Goal: Find contact information: Find contact information

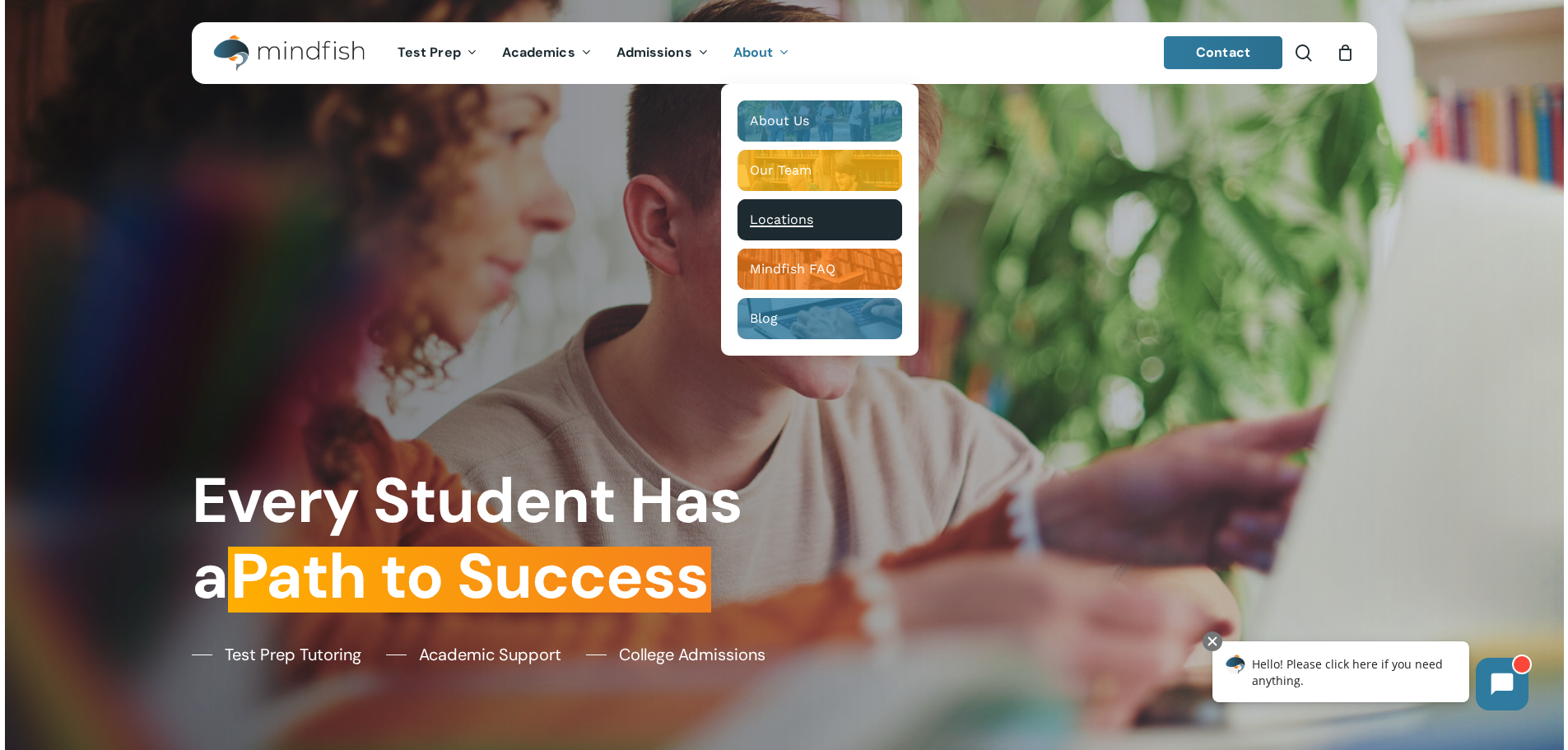
click at [789, 222] on span "Locations" at bounding box center [781, 219] width 64 height 16
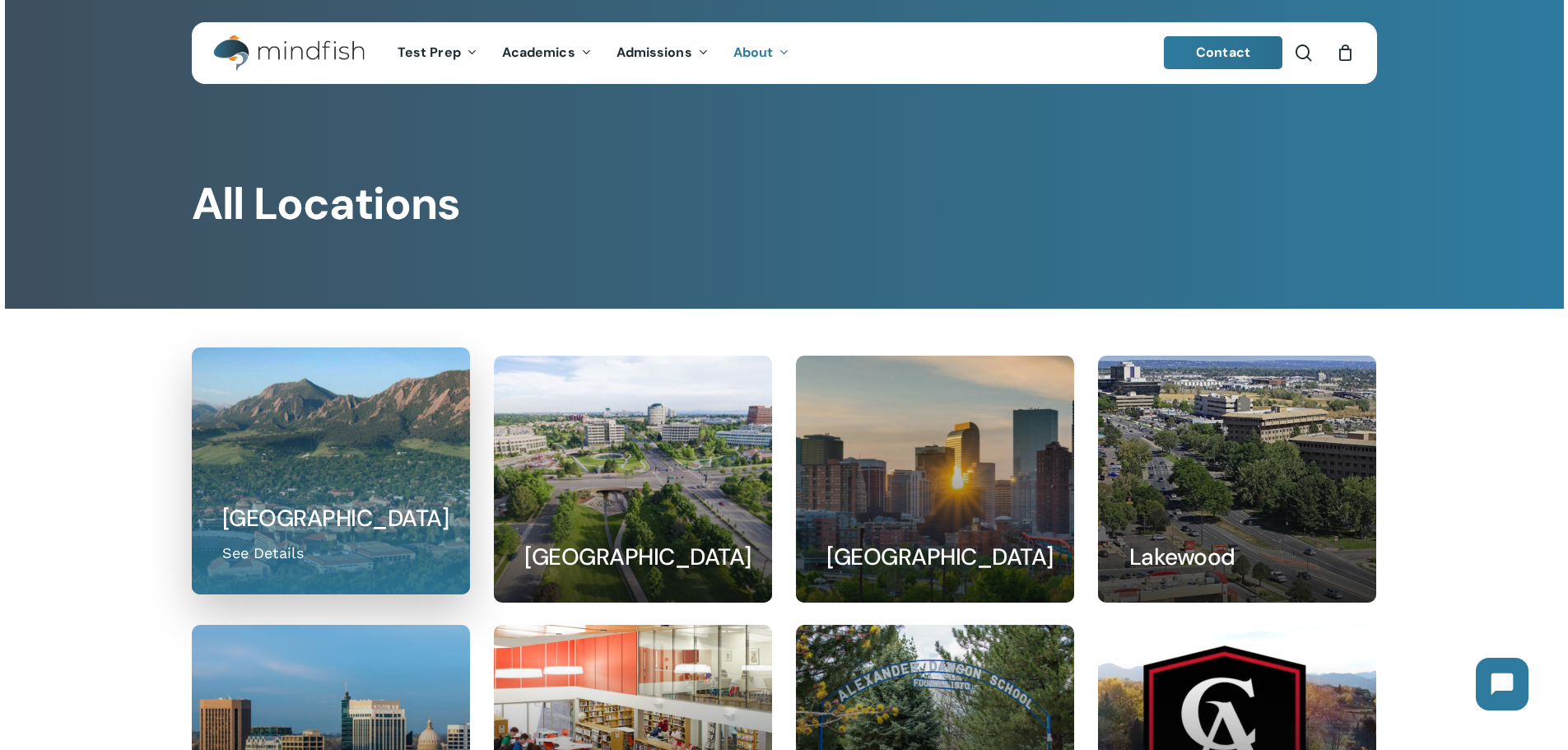
click at [346, 541] on link at bounding box center [330, 471] width 276 height 246
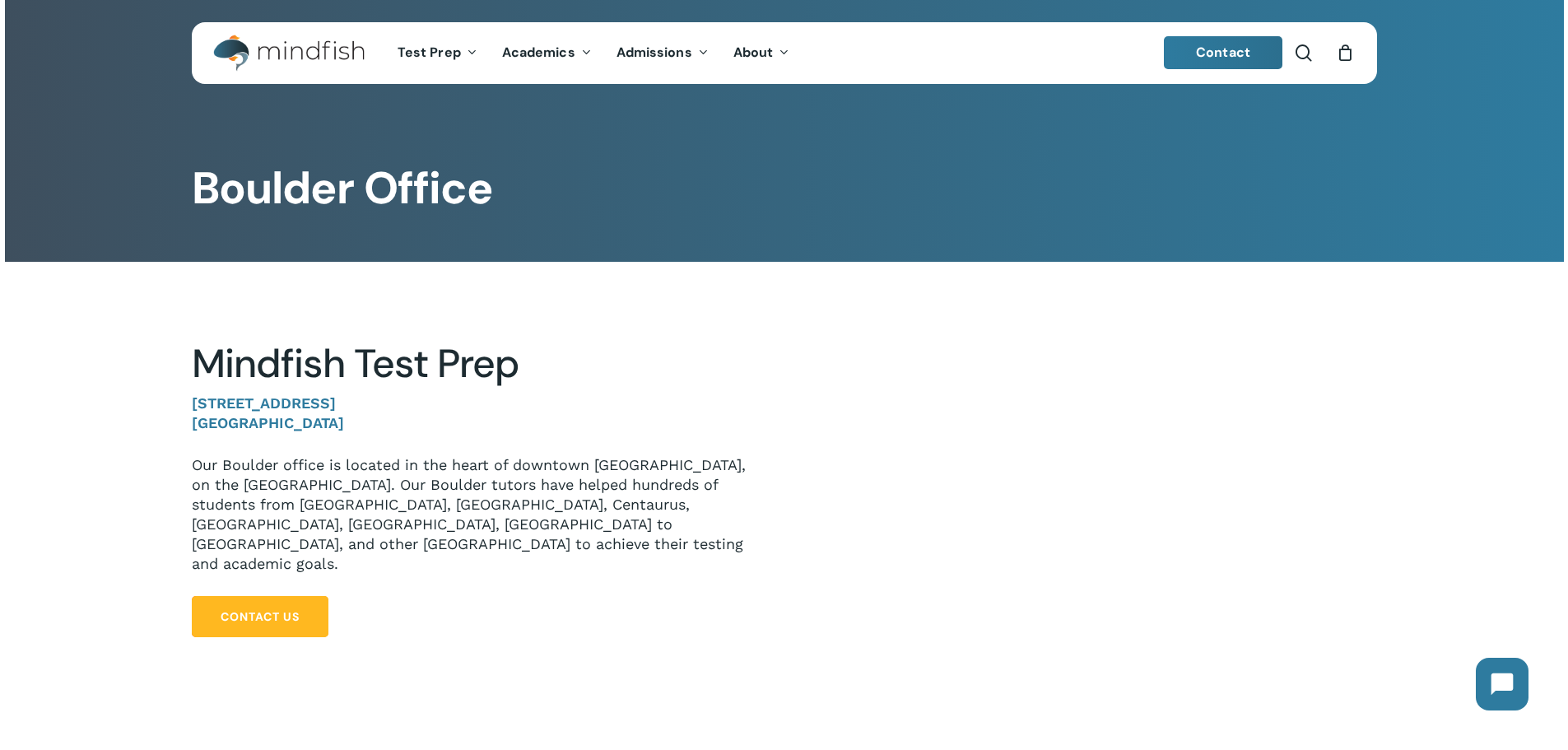
click at [296, 608] on span "Contact Us" at bounding box center [260, 616] width 79 height 17
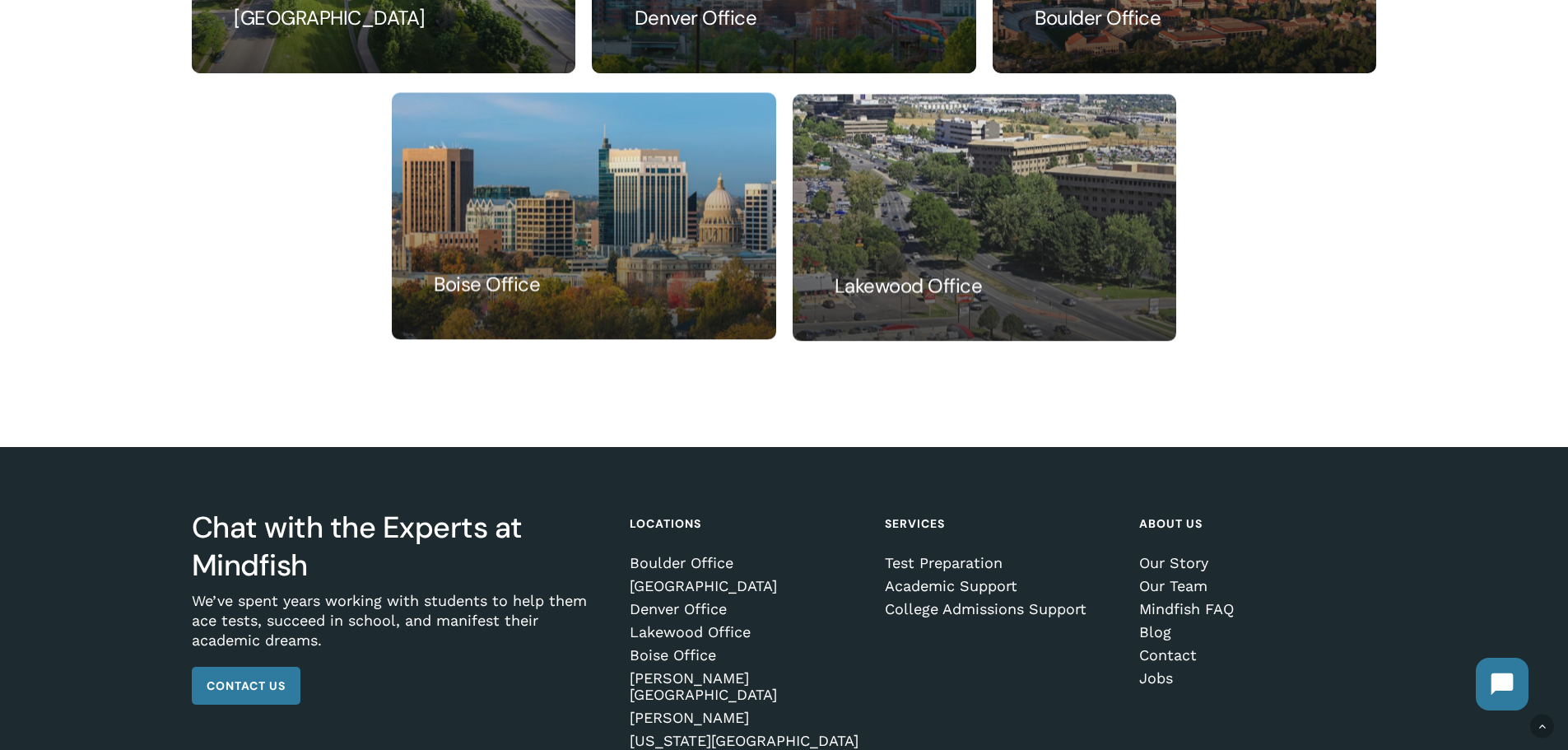
scroll to position [1521, 0]
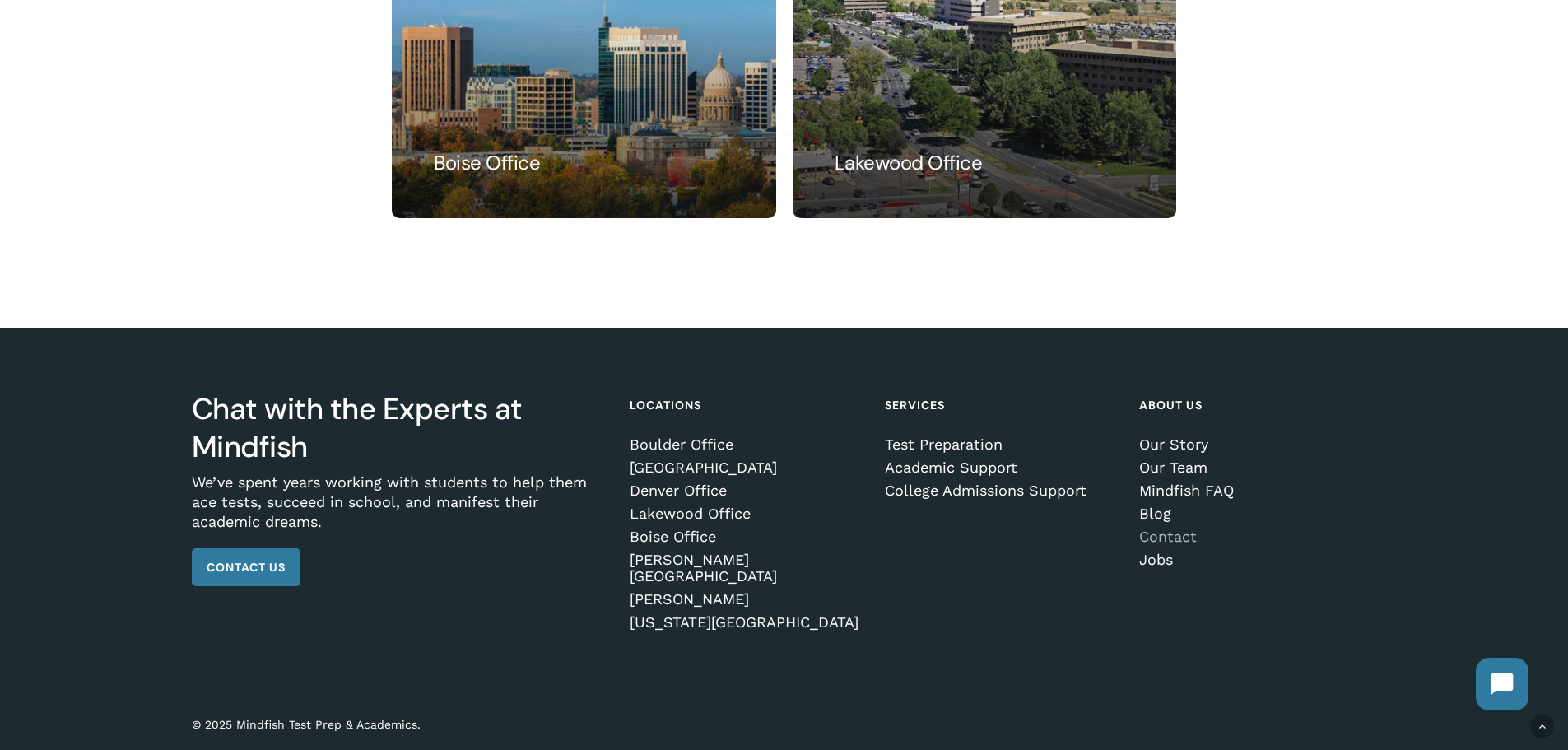
click at [1148, 546] on link "Contact" at bounding box center [1254, 537] width 231 height 17
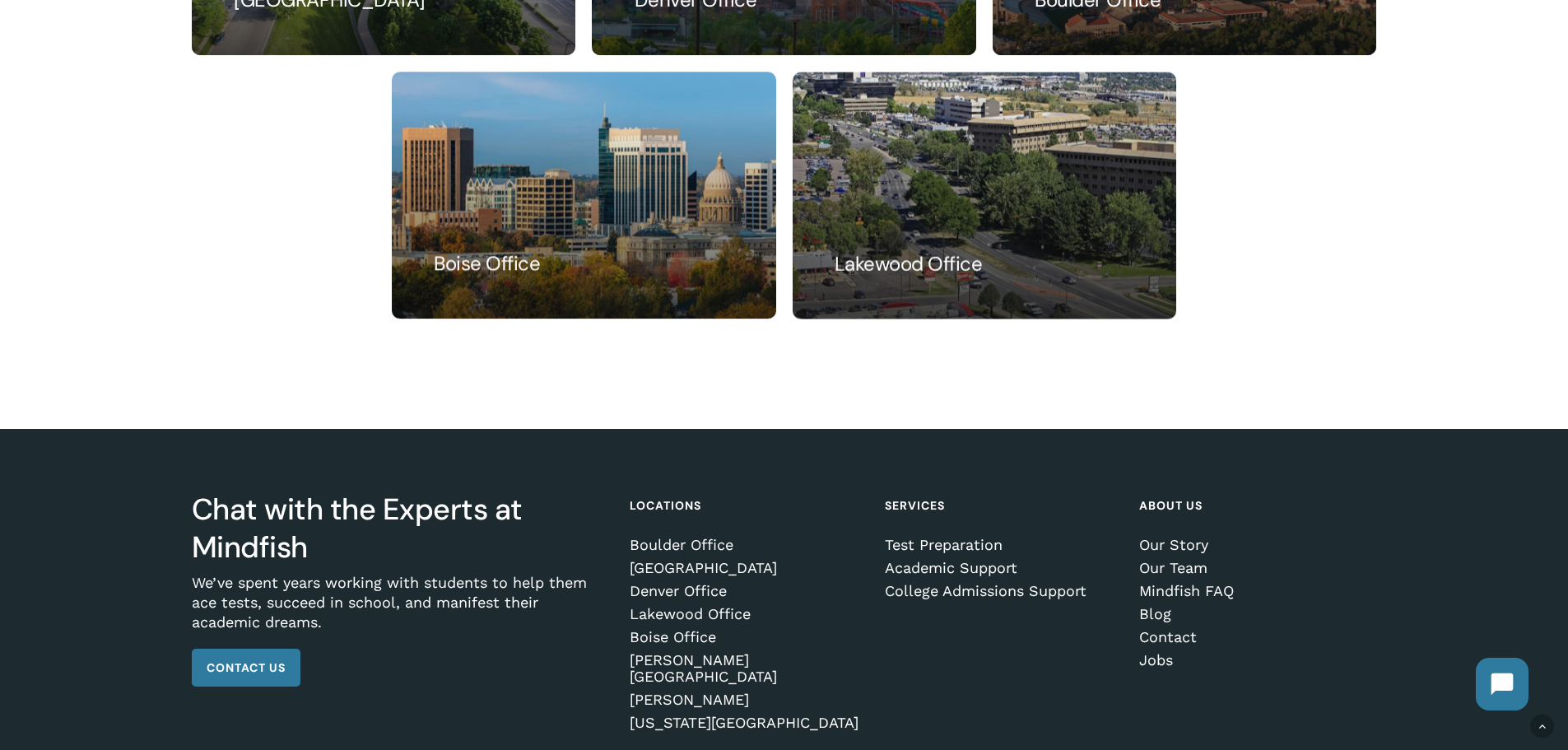
scroll to position [1521, 0]
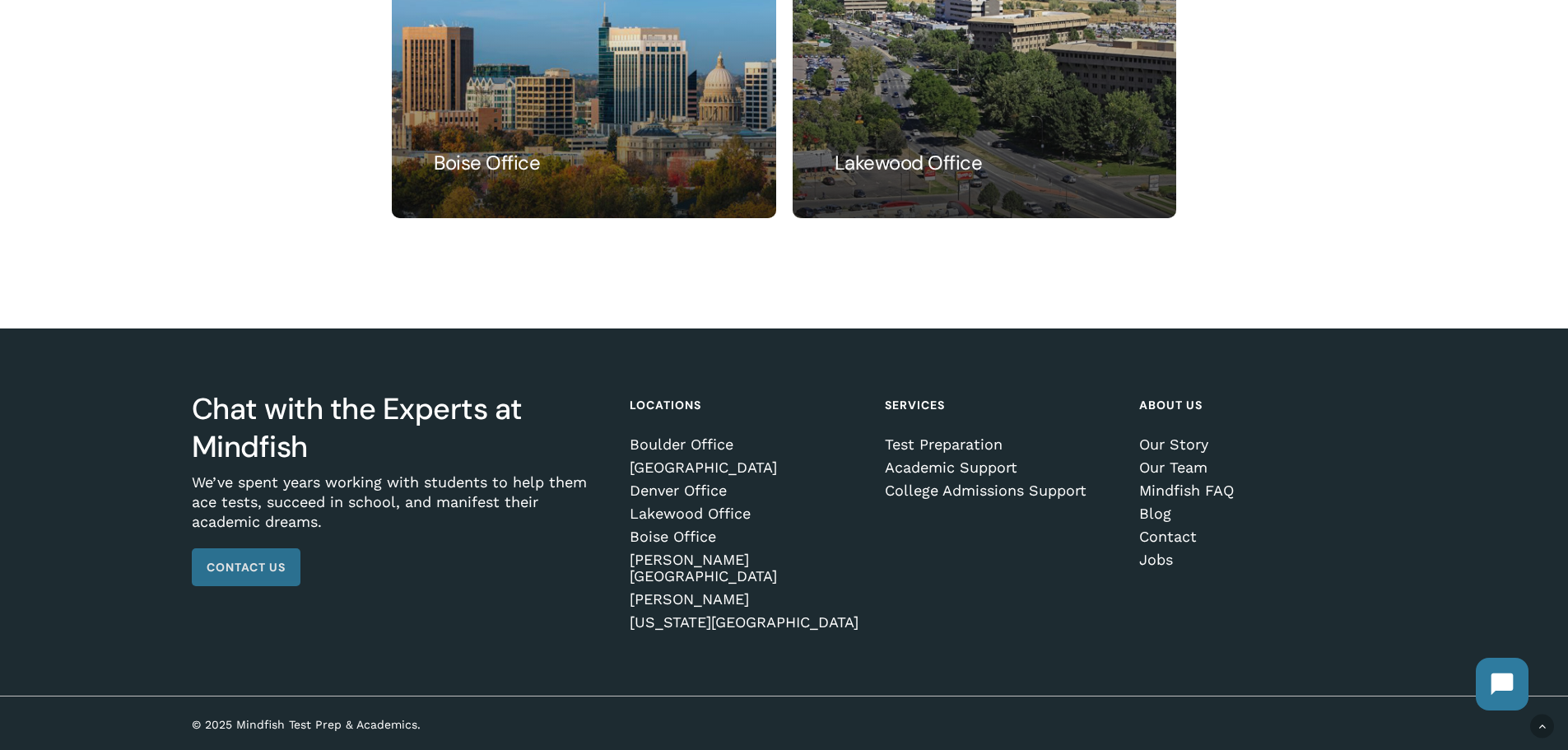
click at [255, 576] on span "Contact Us" at bounding box center [246, 567] width 79 height 17
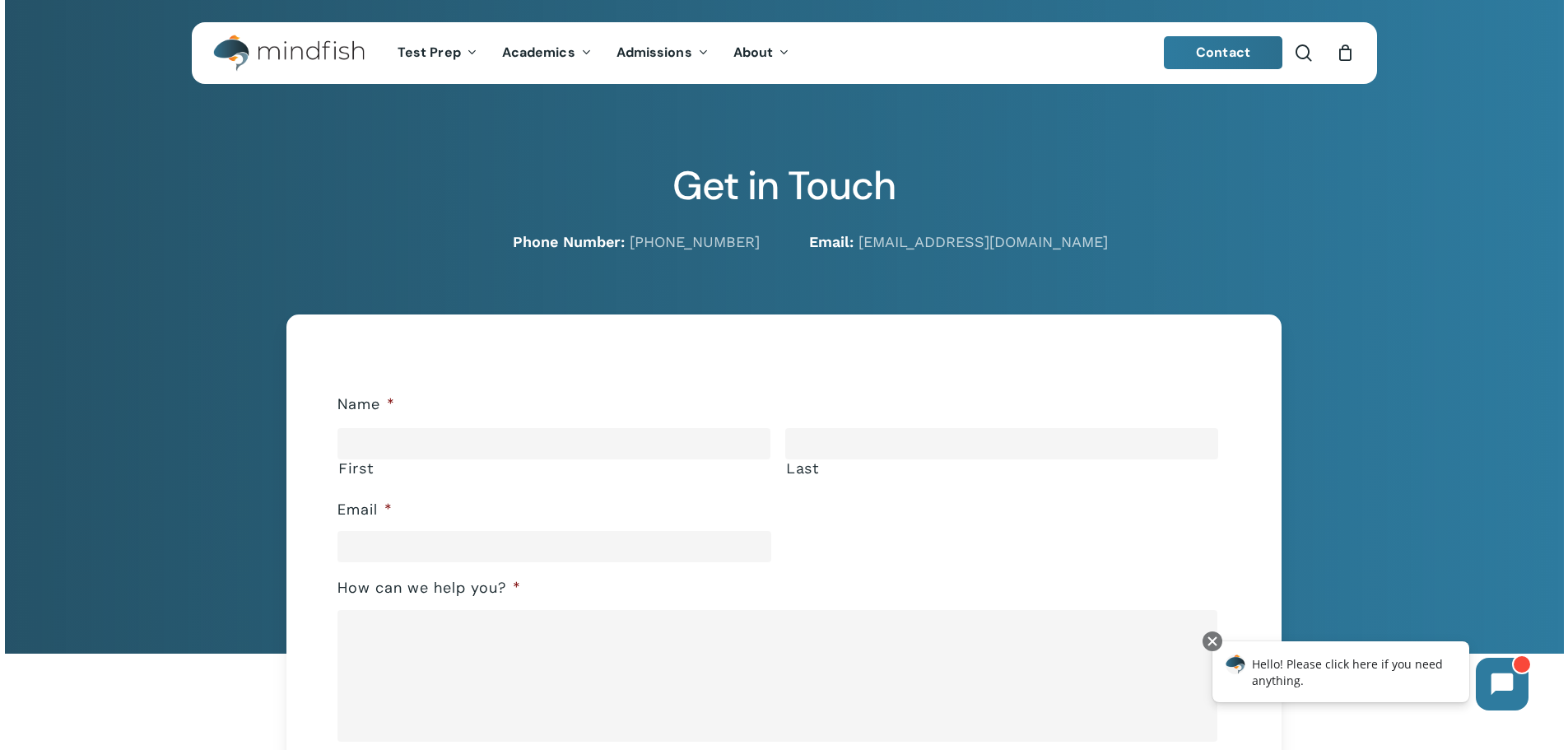
click at [1414, 266] on div at bounding box center [784, 134] width 1559 height 267
